Goal: Task Accomplishment & Management: Use online tool/utility

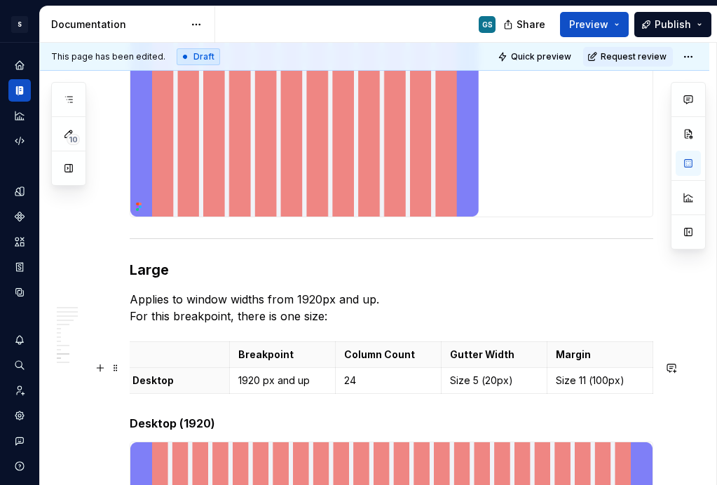
scroll to position [2544, 0]
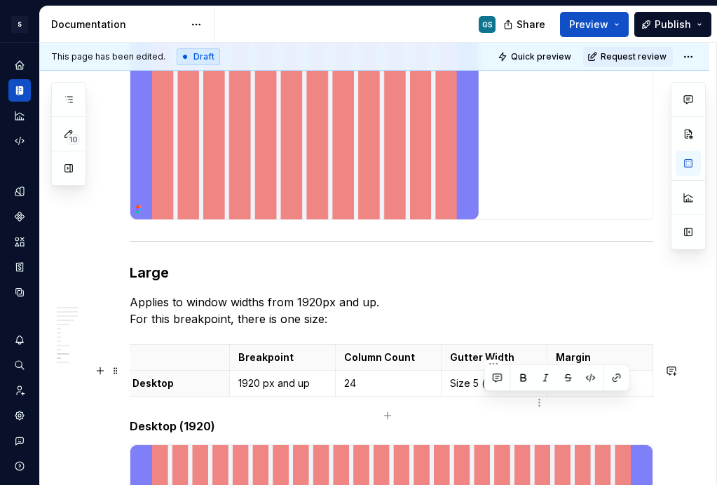
click at [485, 391] on p "Size 5 (20px)" at bounding box center [494, 384] width 88 height 14
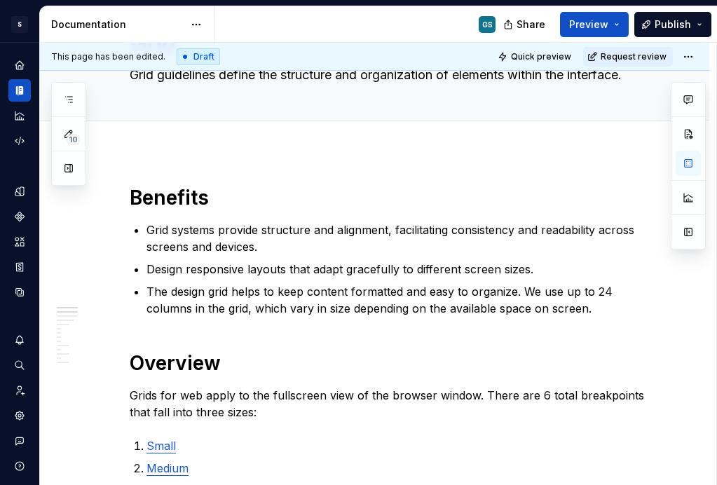
scroll to position [81, 0]
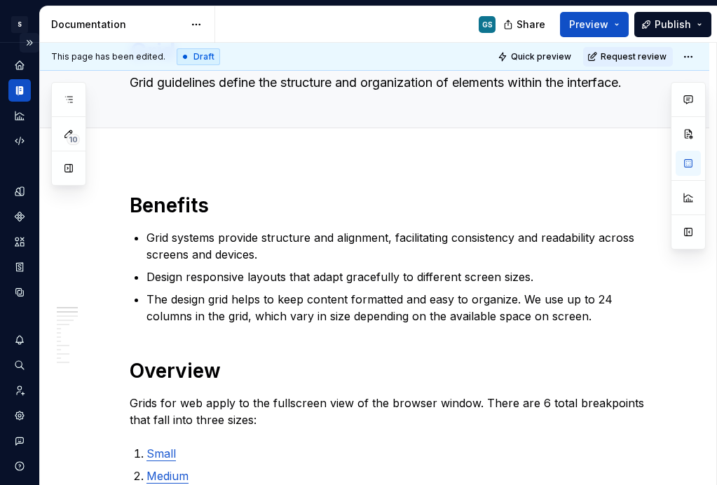
click at [23, 44] on button "Expand sidebar" at bounding box center [30, 43] width 20 height 20
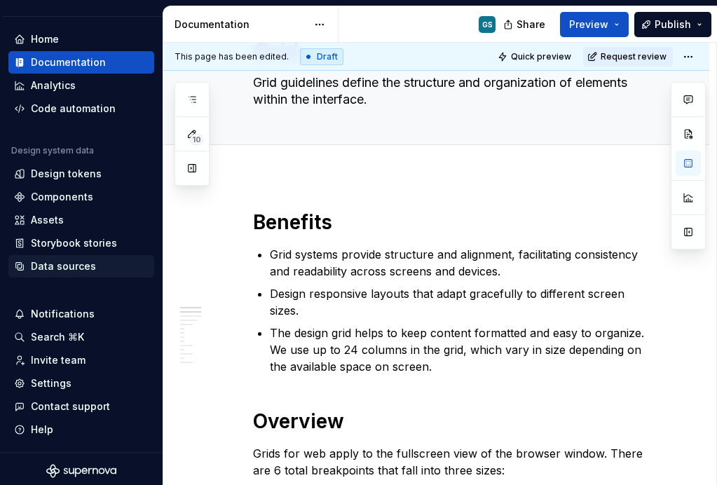
scroll to position [61, 0]
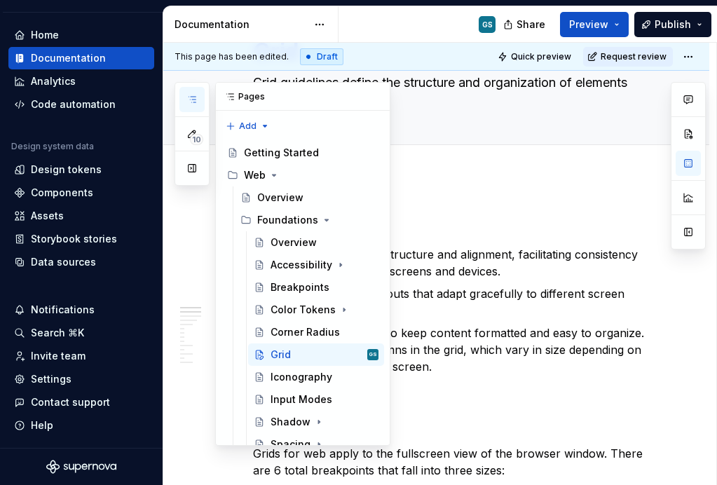
click at [185, 96] on button "button" at bounding box center [192, 99] width 25 height 25
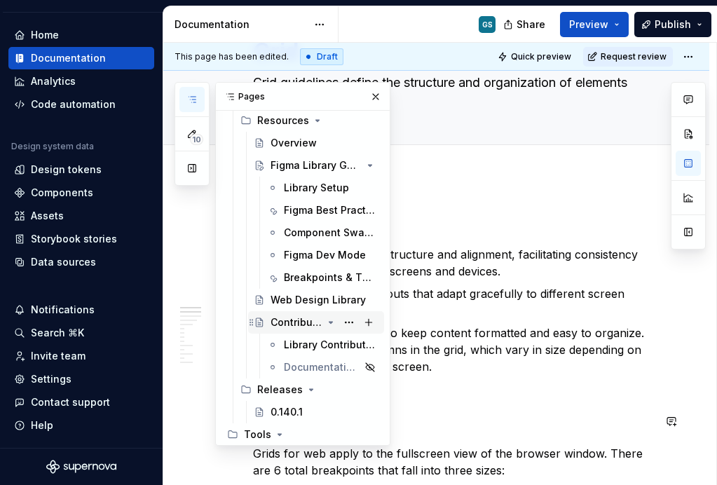
scroll to position [439, 0]
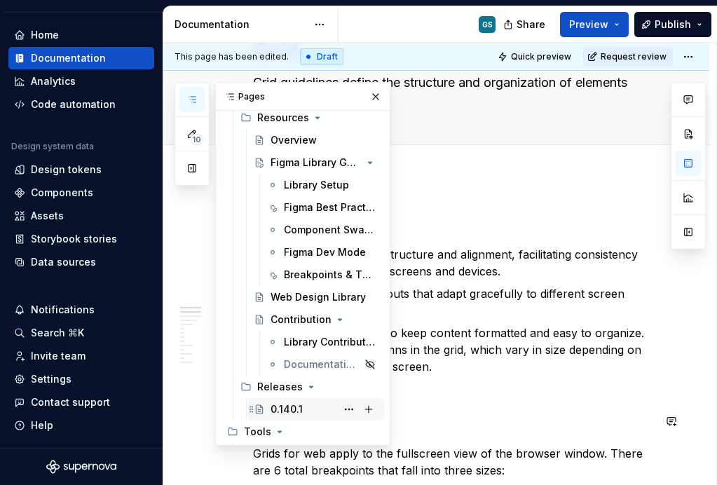
click at [269, 410] on div "0.140.1" at bounding box center [316, 410] width 125 height 20
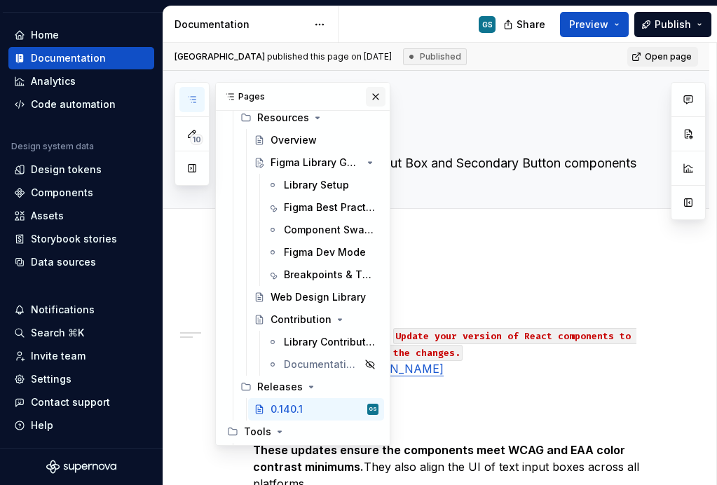
click at [368, 91] on button "button" at bounding box center [376, 97] width 20 height 20
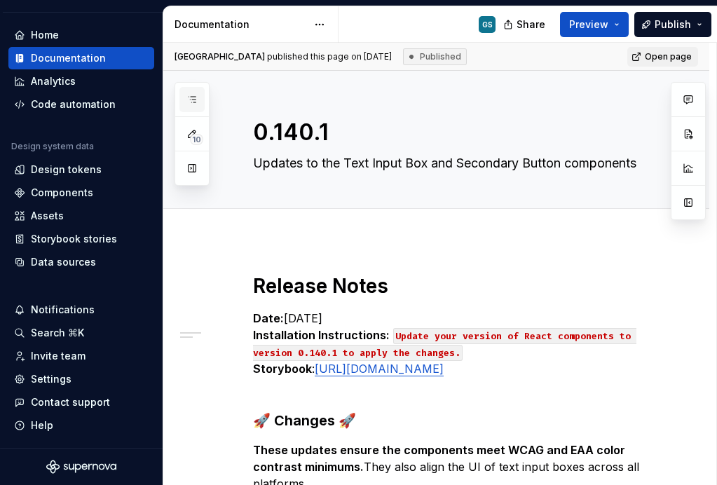
click at [191, 101] on icon "button" at bounding box center [192, 99] width 11 height 11
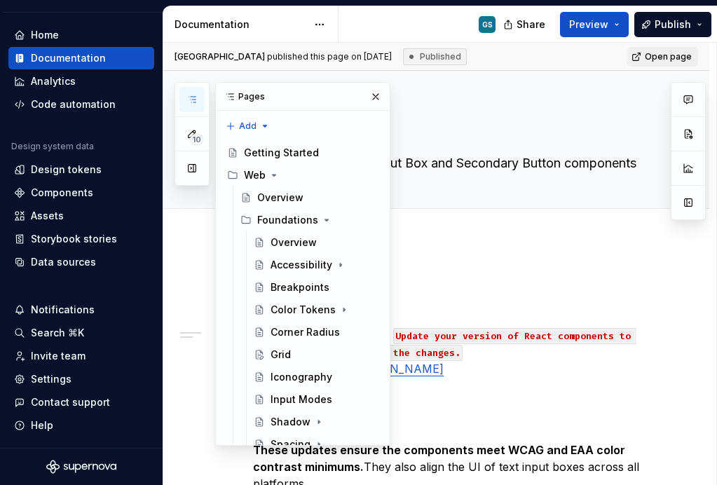
click at [267, 30] on div "Documentation" at bounding box center [241, 25] width 133 height 14
click at [267, 31] on div "Documentation" at bounding box center [241, 25] width 133 height 14
click at [285, 355] on div "Grid" at bounding box center [281, 355] width 20 height 14
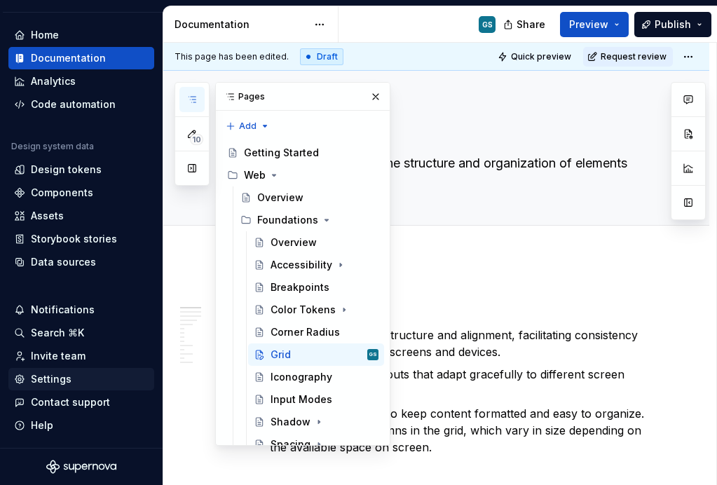
click at [65, 382] on div "Settings" at bounding box center [51, 379] width 41 height 14
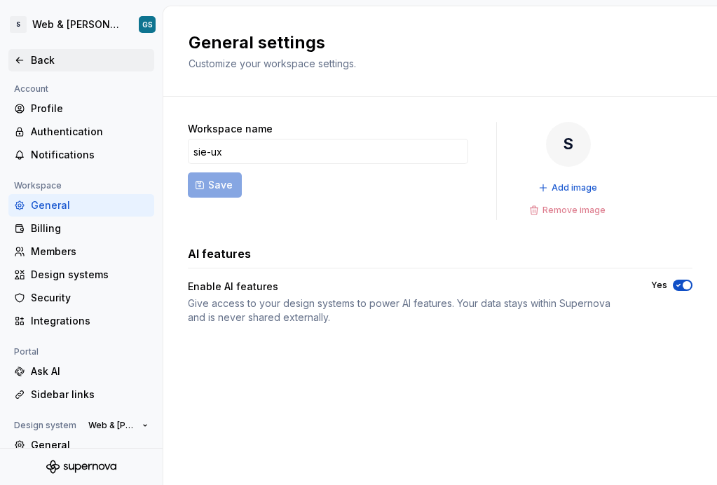
click at [20, 58] on icon at bounding box center [19, 60] width 11 height 11
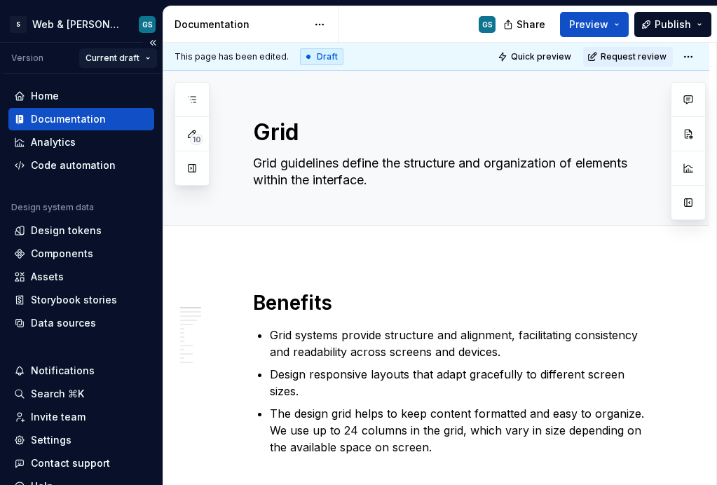
click at [138, 58] on html "S Web & [PERSON_NAME] Systems GS Version Current draft Home Documentation Analy…" at bounding box center [358, 242] width 717 height 485
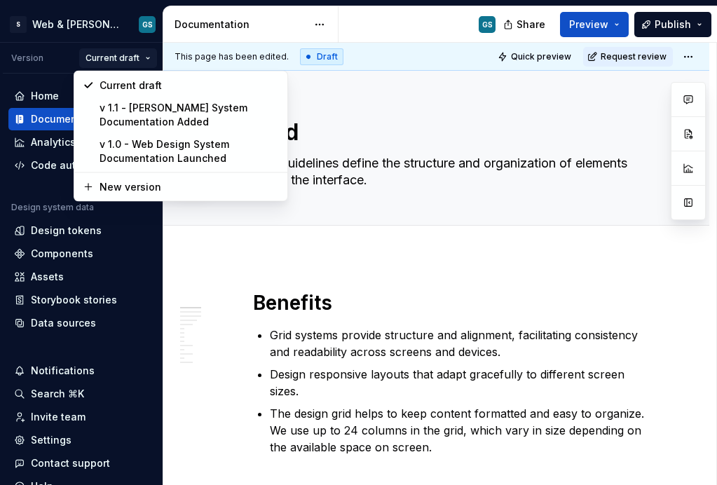
click at [143, 60] on html "S Web & [PERSON_NAME] Systems GS Version Current draft Home Documentation Analy…" at bounding box center [358, 242] width 717 height 485
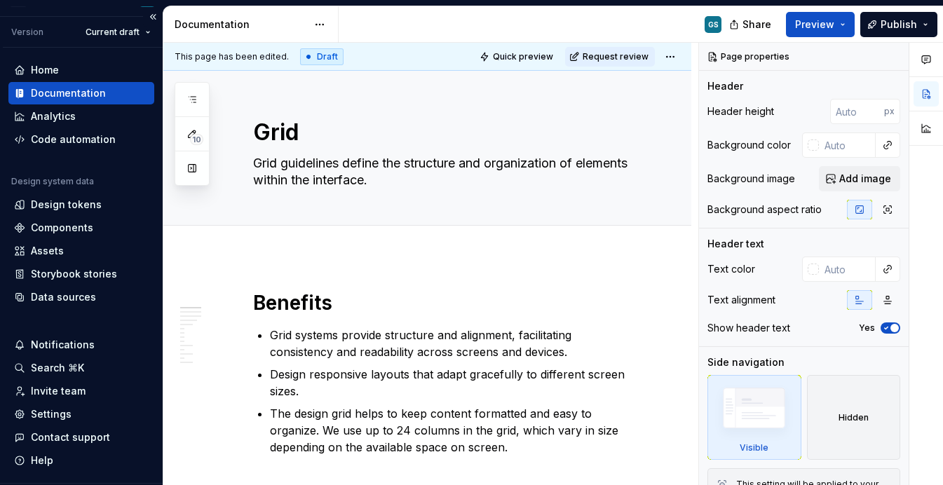
scroll to position [61, 0]
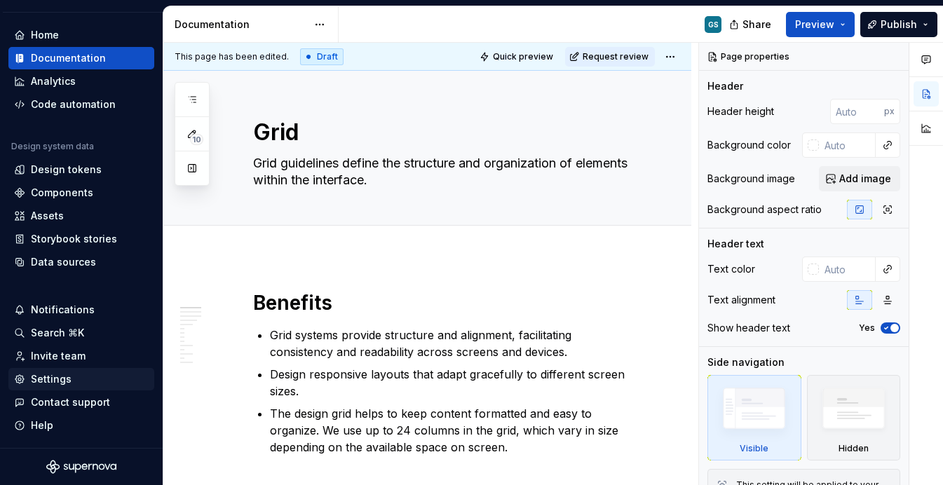
click at [58, 381] on div "Settings" at bounding box center [51, 379] width 41 height 14
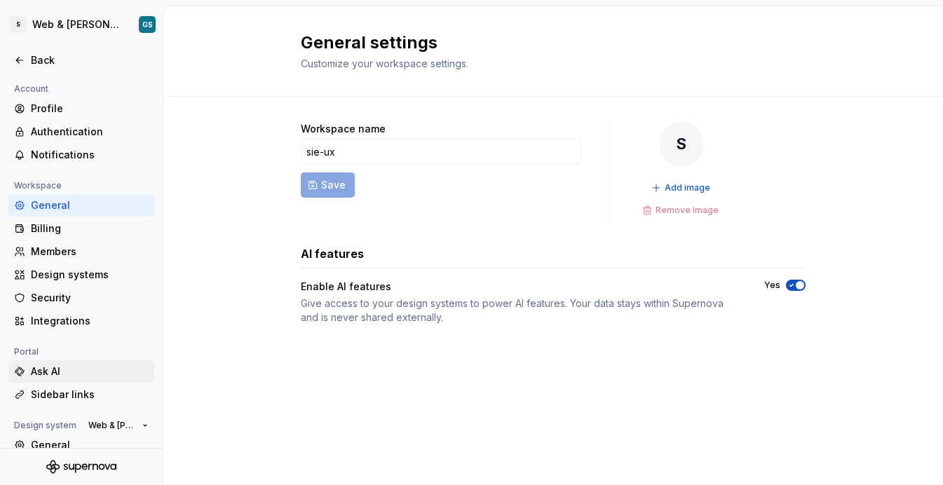
click at [72, 370] on div "Ask AI" at bounding box center [90, 372] width 118 height 14
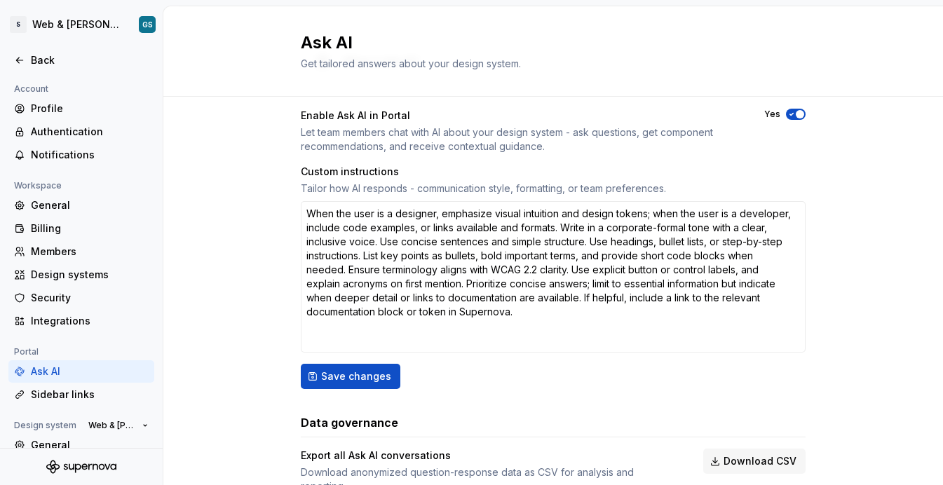
scroll to position [81, 0]
click at [318, 189] on div "Tailor how AI responds - communication style, formatting, or team preferences." at bounding box center [553, 189] width 505 height 14
drag, startPoint x: 308, startPoint y: 189, endPoint x: 412, endPoint y: 189, distance: 104.5
click at [412, 189] on div "Tailor how AI responds - communication style, formatting, or team preferences." at bounding box center [553, 189] width 505 height 14
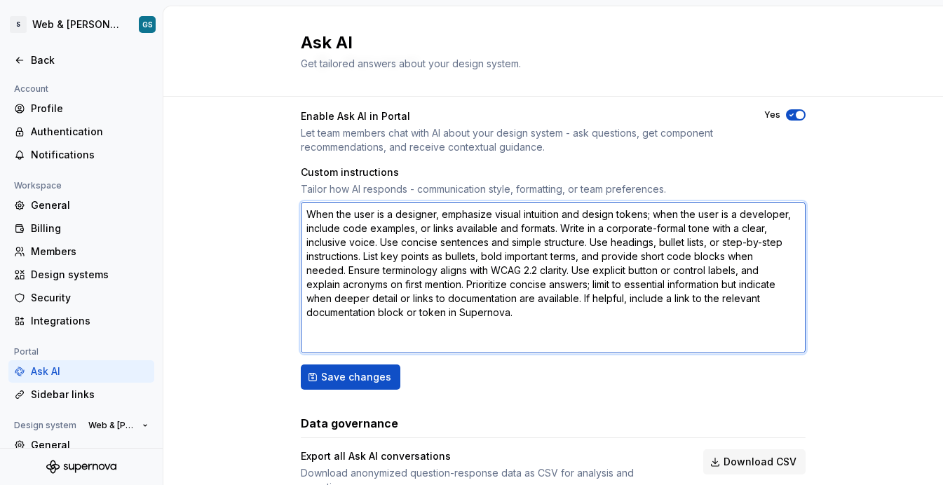
click at [349, 214] on textarea "When the user is a designer, emphasize visual intuition and design tokens; when…" at bounding box center [553, 277] width 505 height 151
drag, startPoint x: 348, startPoint y: 215, endPoint x: 431, endPoint y: 213, distance: 82.8
click at [431, 213] on textarea "When the user is a designer, emphasize visual intuition and design tokens; when…" at bounding box center [553, 277] width 505 height 151
drag, startPoint x: 479, startPoint y: 213, endPoint x: 598, endPoint y: 216, distance: 118.6
click at [489, 216] on textarea "When the user is a designer, emphasize visual intuition and design tokens; when…" at bounding box center [553, 277] width 505 height 151
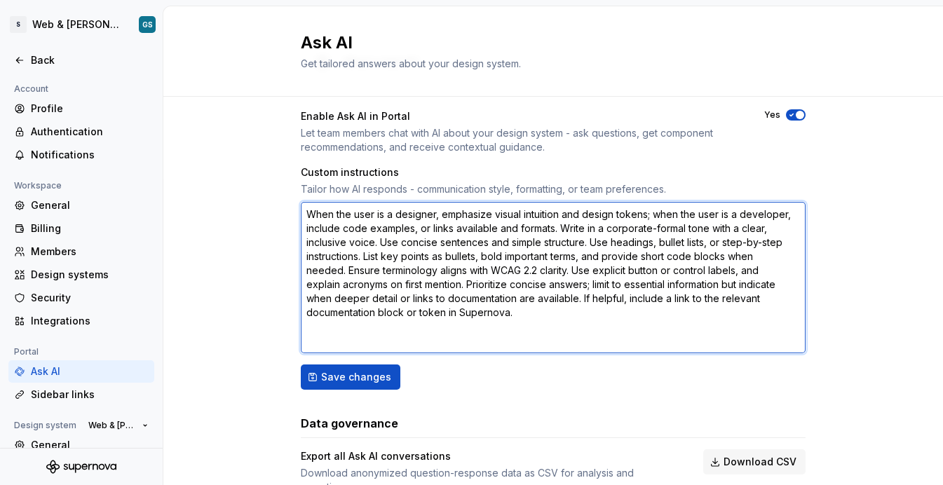
click at [489, 213] on textarea "When the user is a designer, emphasize visual intuition and design tokens; when…" at bounding box center [553, 277] width 505 height 151
drag, startPoint x: 573, startPoint y: 216, endPoint x: 640, endPoint y: 215, distance: 67.3
click at [489, 215] on textarea "When the user is a designer, emphasize visual intuition and design tokens; when…" at bounding box center [553, 277] width 505 height 151
drag, startPoint x: 701, startPoint y: 211, endPoint x: 783, endPoint y: 212, distance: 82.1
click at [489, 212] on textarea "When the user is a designer, emphasize visual intuition and design tokens; when…" at bounding box center [553, 277] width 505 height 151
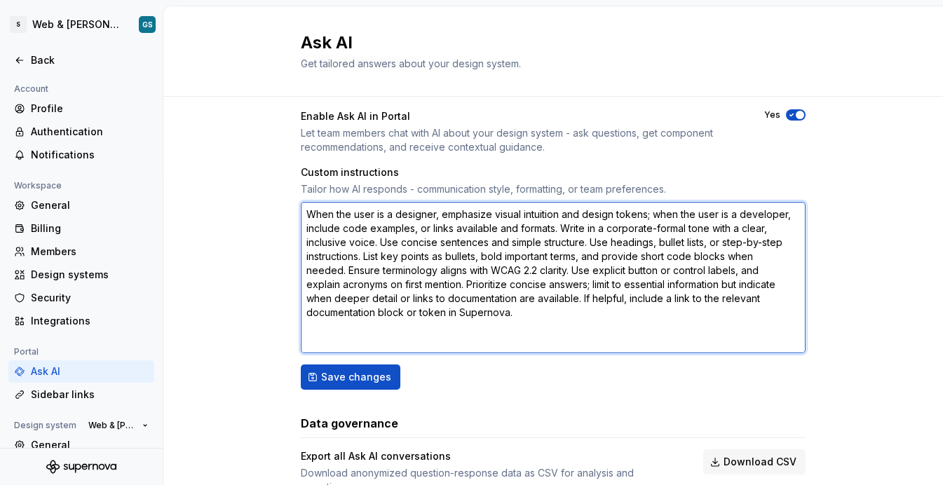
drag, startPoint x: 304, startPoint y: 230, endPoint x: 411, endPoint y: 229, distance: 107.3
click at [411, 229] on textarea "When the user is a designer, emphasize visual intuition and design tokens; when…" at bounding box center [553, 277] width 505 height 151
drag, startPoint x: 431, startPoint y: 229, endPoint x: 481, endPoint y: 228, distance: 50.5
click at [481, 228] on textarea "When the user is a designer, emphasize visual intuition and design tokens; when…" at bounding box center [553, 277] width 505 height 151
click at [489, 228] on textarea "When the user is a designer, emphasize visual intuition and design tokens; when…" at bounding box center [553, 277] width 505 height 151
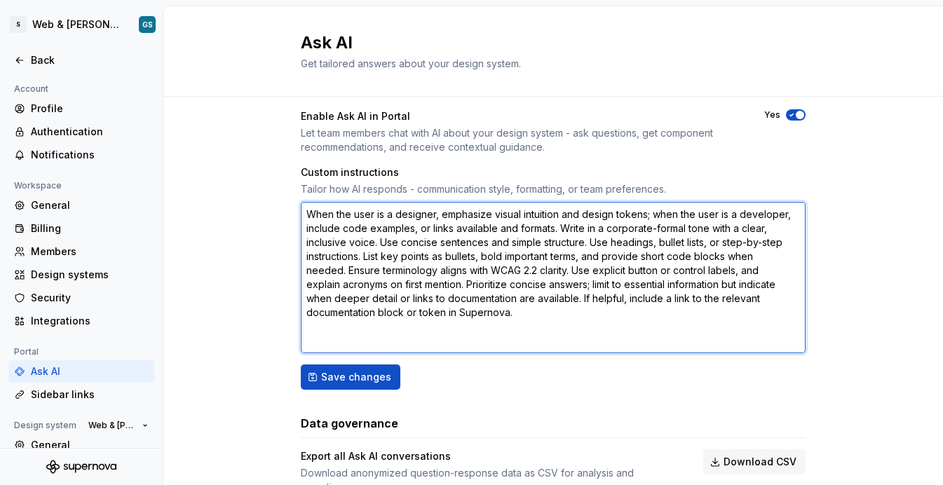
drag, startPoint x: 548, startPoint y: 227, endPoint x: 525, endPoint y: 227, distance: 23.1
click at [489, 227] on textarea "When the user is a designer, emphasize visual intuition and design tokens; when…" at bounding box center [553, 277] width 505 height 151
click at [489, 230] on textarea "When the user is a designer, emphasize visual intuition and design tokens; when…" at bounding box center [553, 277] width 505 height 151
drag, startPoint x: 551, startPoint y: 227, endPoint x: 767, endPoint y: 234, distance: 216.1
click at [489, 234] on textarea "When the user is a designer, emphasize visual intuition and design tokens; when…" at bounding box center [553, 277] width 505 height 151
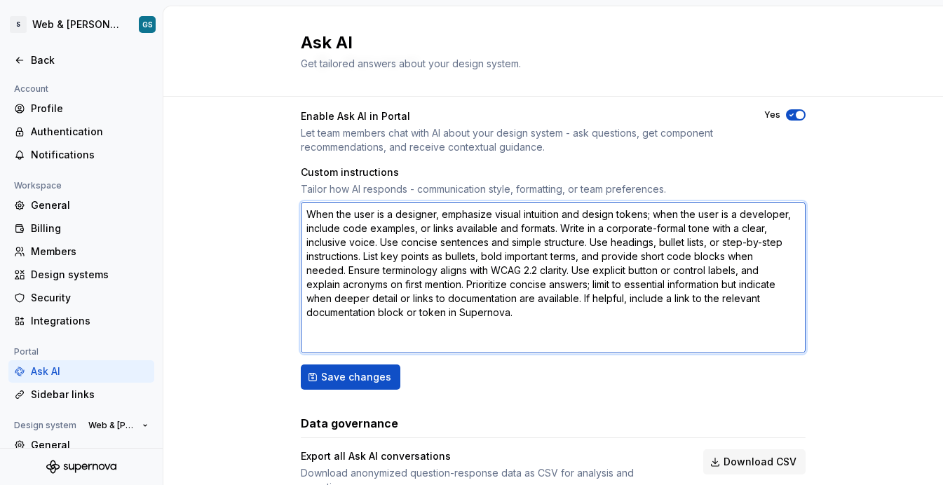
click at [360, 246] on textarea "When the user is a designer, emphasize visual intuition and design tokens; when…" at bounding box center [553, 277] width 505 height 151
drag, startPoint x: 585, startPoint y: 243, endPoint x: 653, endPoint y: 245, distance: 68.1
click at [489, 245] on textarea "When the user is a designer, emphasize visual intuition and design tokens; when…" at bounding box center [553, 277] width 505 height 151
click at [489, 242] on textarea "When the user is a designer, emphasize visual intuition and design tokens; when…" at bounding box center [553, 277] width 505 height 151
drag, startPoint x: 656, startPoint y: 243, endPoint x: 701, endPoint y: 240, distance: 44.3
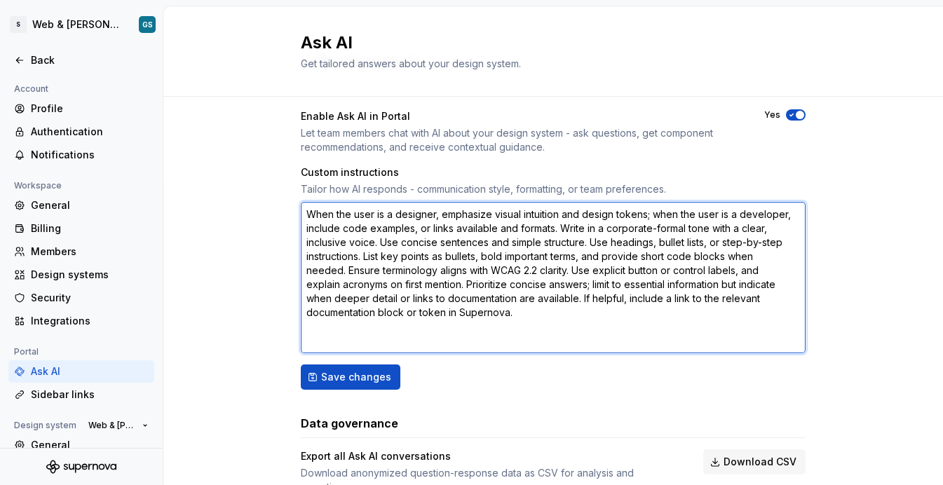
click at [489, 240] on textarea "When the user is a designer, emphasize visual intuition and design tokens; when…" at bounding box center [553, 277] width 505 height 151
drag, startPoint x: 398, startPoint y: 256, endPoint x: 473, endPoint y: 255, distance: 75.0
click at [473, 255] on textarea "When the user is a designer, emphasize visual intuition and design tokens; when…" at bounding box center [553, 277] width 505 height 151
click at [489, 258] on textarea "When the user is a designer, emphasize visual intuition and design tokens; when…" at bounding box center [553, 277] width 505 height 151
drag, startPoint x: 607, startPoint y: 257, endPoint x: 599, endPoint y: 266, distance: 11.9
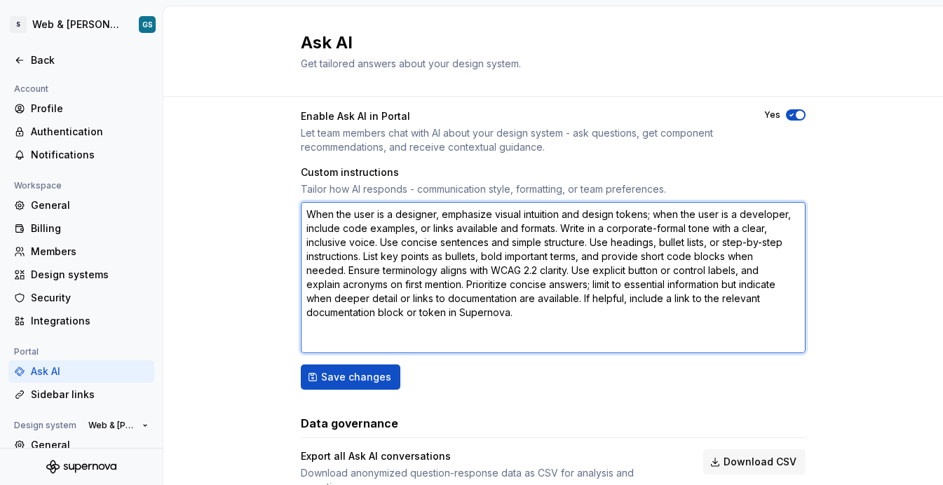
click at [489, 255] on textarea "When the user is a designer, emphasize visual intuition and design tokens; when…" at bounding box center [553, 277] width 505 height 151
click at [434, 275] on textarea "When the user is a designer, emphasize visual intuition and design tokens; when…" at bounding box center [553, 277] width 505 height 151
click at [489, 268] on textarea "When the user is a designer, emphasize visual intuition and design tokens; when…" at bounding box center [553, 277] width 505 height 151
drag, startPoint x: 461, startPoint y: 285, endPoint x: 570, endPoint y: 284, distance: 108.0
click at [489, 284] on textarea "When the user is a designer, emphasize visual intuition and design tokens; when…" at bounding box center [553, 277] width 505 height 151
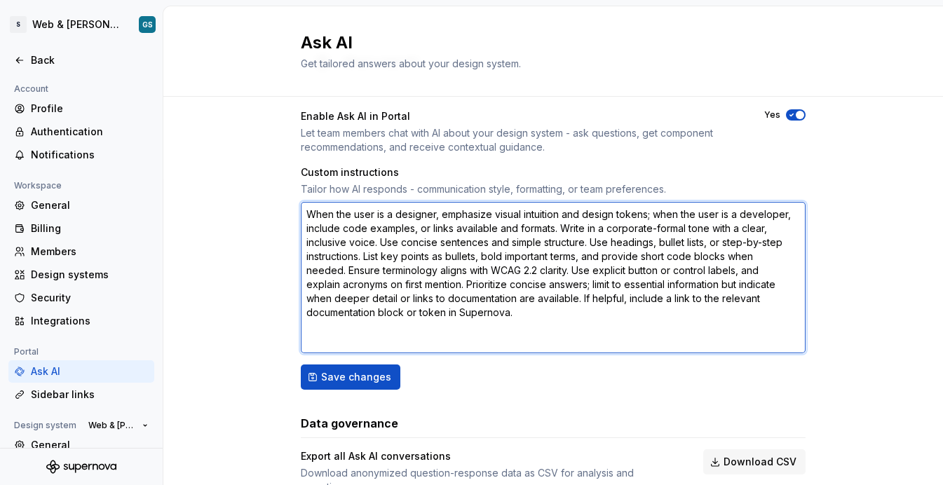
drag, startPoint x: 587, startPoint y: 285, endPoint x: 435, endPoint y: 303, distance: 153.2
click at [425, 303] on textarea "When the user is a designer, emphasize visual intuition and design tokens; when…" at bounding box center [553, 277] width 505 height 151
click at [435, 303] on textarea "When the user is a designer, emphasize visual intuition and design tokens; when…" at bounding box center [553, 277] width 505 height 151
drag, startPoint x: 401, startPoint y: 299, endPoint x: 518, endPoint y: 299, distance: 117.1
click at [489, 299] on textarea "When the user is a designer, emphasize visual intuition and design tokens; when…" at bounding box center [553, 277] width 505 height 151
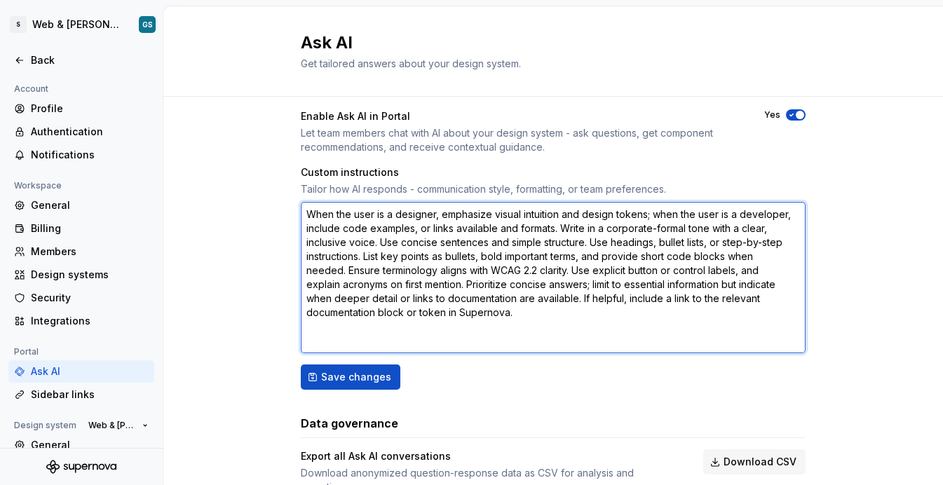
click at [489, 299] on textarea "When the user is a designer, emphasize visual intuition and design tokens; when…" at bounding box center [553, 277] width 505 height 151
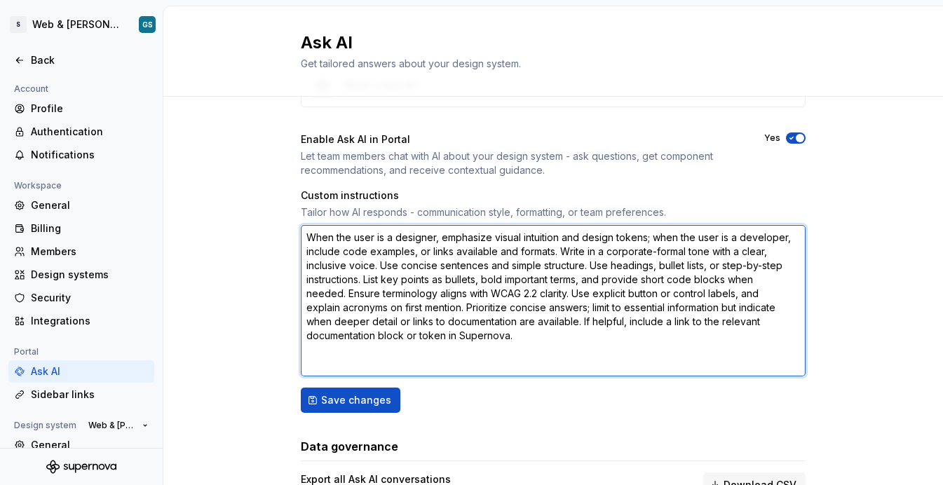
scroll to position [130, 0]
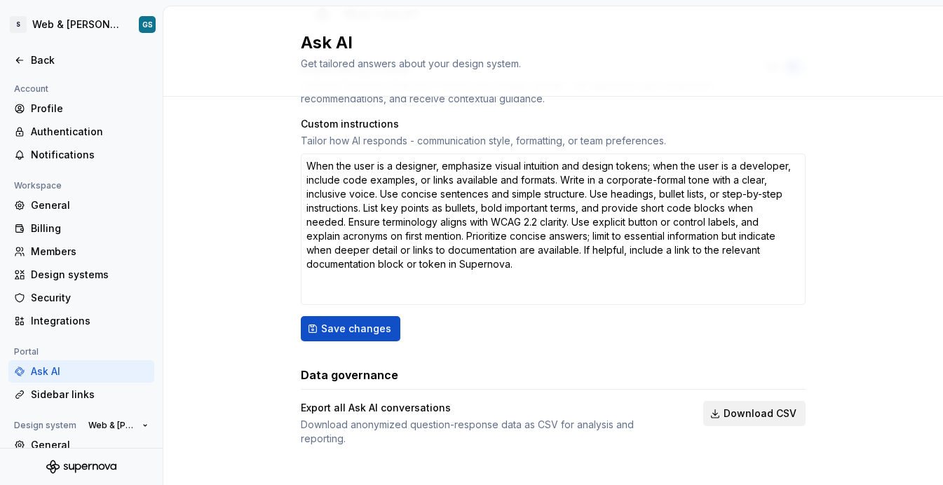
click at [489, 419] on span "Download CSV" at bounding box center [760, 414] width 73 height 14
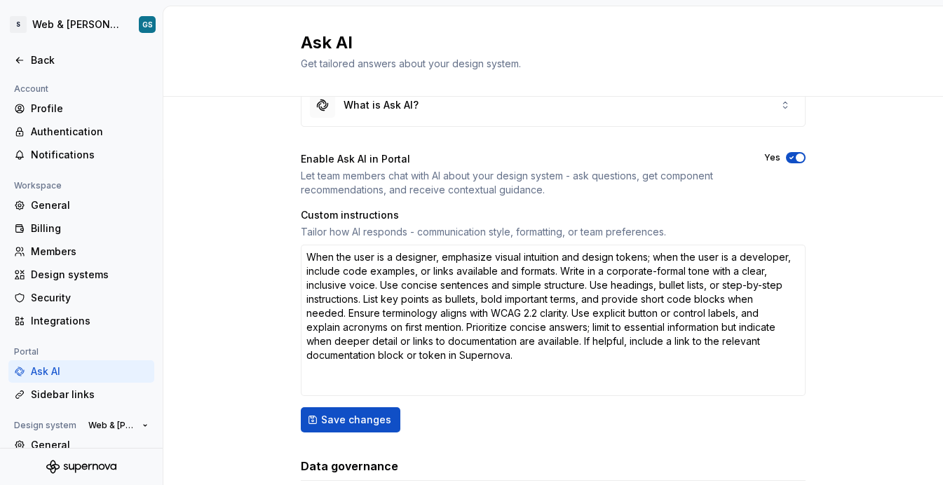
scroll to position [0, 0]
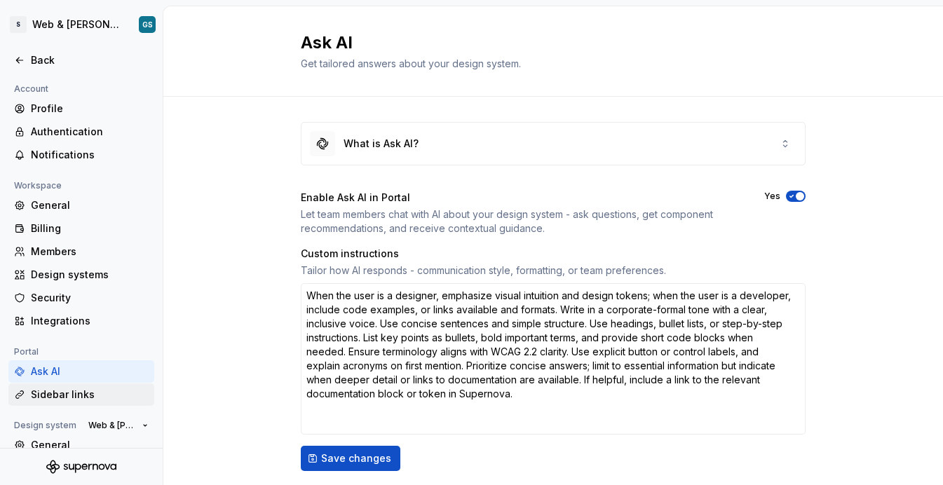
click at [45, 396] on div "Sidebar links" at bounding box center [90, 395] width 118 height 14
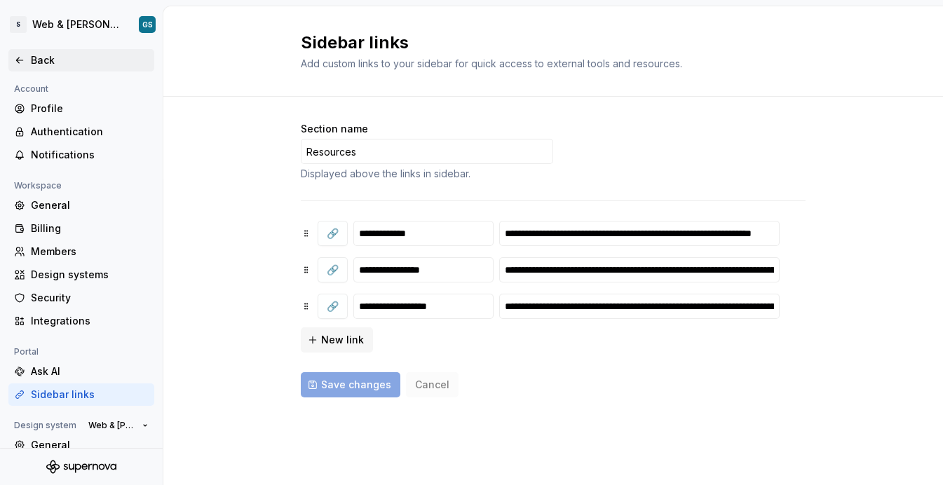
click at [21, 60] on icon at bounding box center [19, 60] width 11 height 11
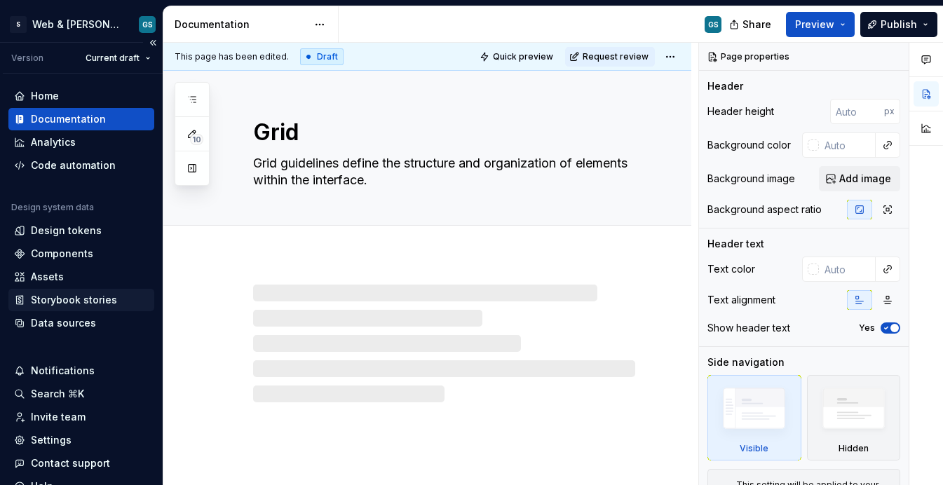
type textarea "*"
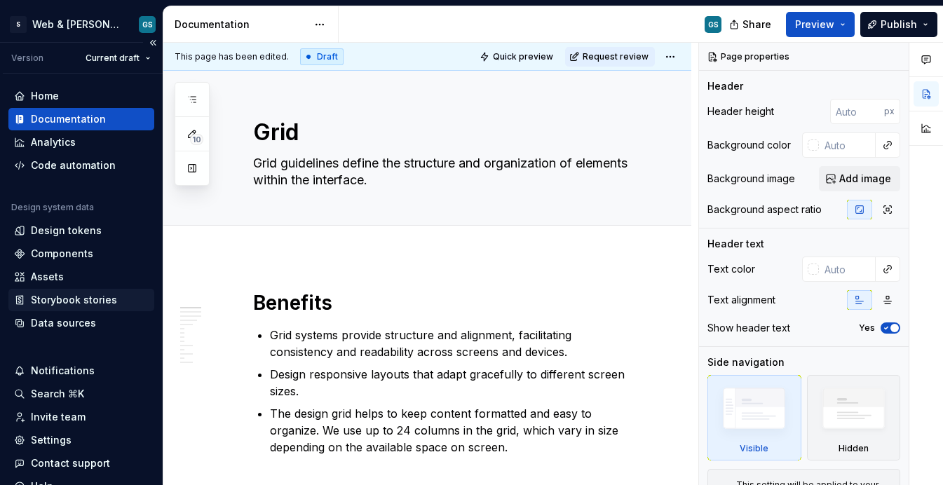
click at [83, 304] on div "Storybook stories" at bounding box center [74, 300] width 86 height 14
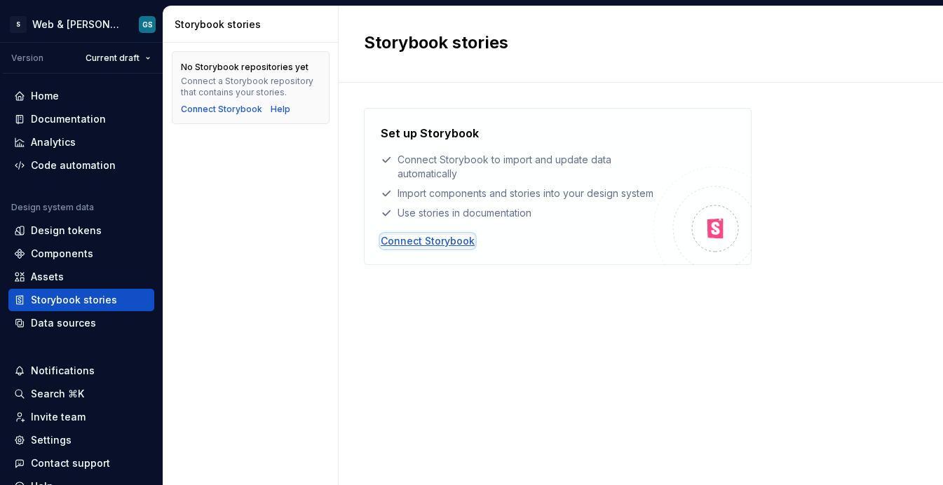
click at [456, 248] on div "Connect Storybook" at bounding box center [428, 241] width 94 height 14
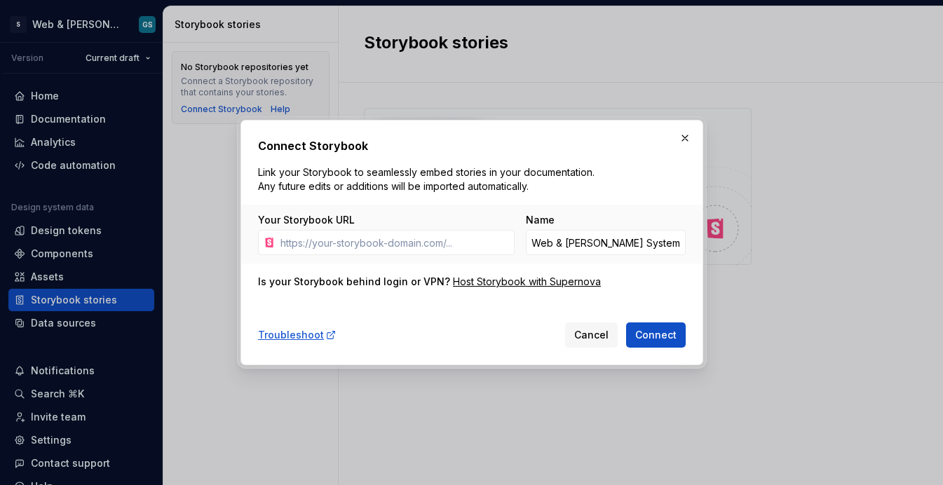
click at [489, 287] on div "Is your Storybook behind login or VPN? Host Storybook with Supernova" at bounding box center [472, 282] width 428 height 14
click at [489, 332] on span "Cancel" at bounding box center [591, 335] width 34 height 14
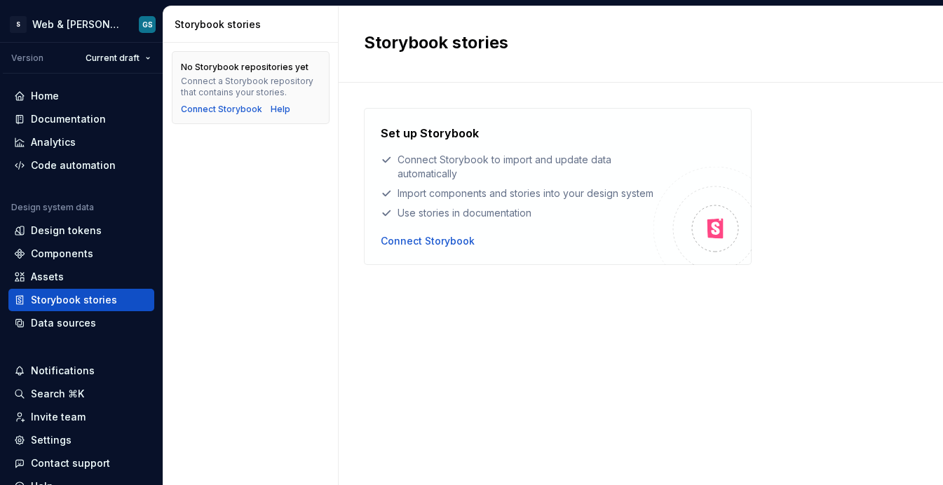
click at [489, 220] on div "Use stories in documentation" at bounding box center [517, 213] width 273 height 14
